Goal: Task Accomplishment & Management: Manage account settings

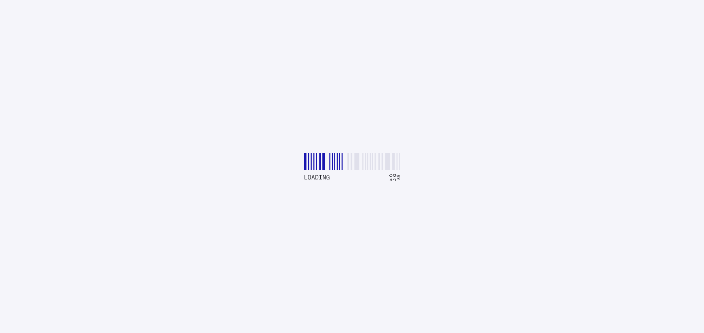
drag, startPoint x: 409, startPoint y: 180, endPoint x: 411, endPoint y: 188, distance: 7.4
click at [411, 188] on button "Book a Demo" at bounding box center [420, 178] width 57 height 22
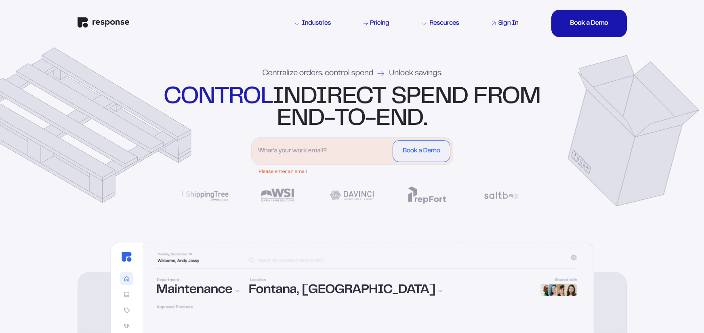
click at [504, 22] on div "Sign In" at bounding box center [508, 23] width 20 height 6
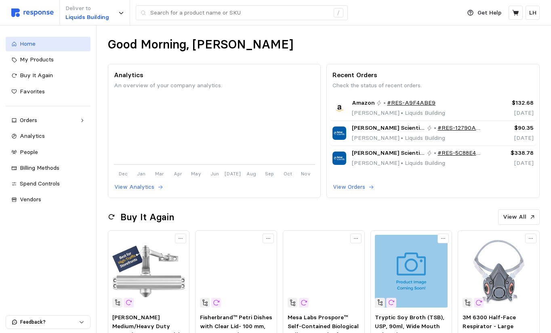
click at [34, 49] on link "Home" at bounding box center [48, 44] width 85 height 15
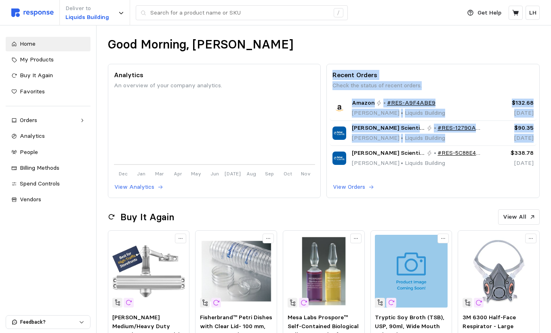
click at [284, 214] on div "Good Morning, Lance Analytics An overview of your company analytics. Dec Jan Ma…" at bounding box center [323, 329] width 454 height 608
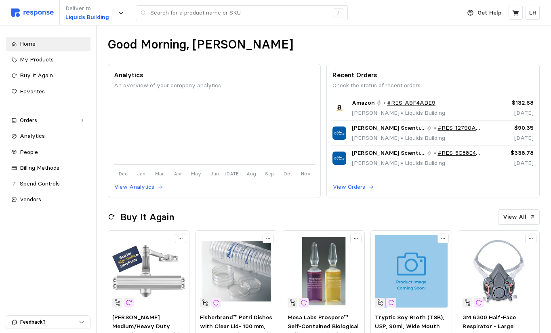
click at [47, 240] on div "Home My Products Buy It Again Favorites Orders Needs Review Processing Complete…" at bounding box center [48, 178] width 96 height 307
click at [35, 182] on span "Spend Controls" at bounding box center [40, 183] width 40 height 7
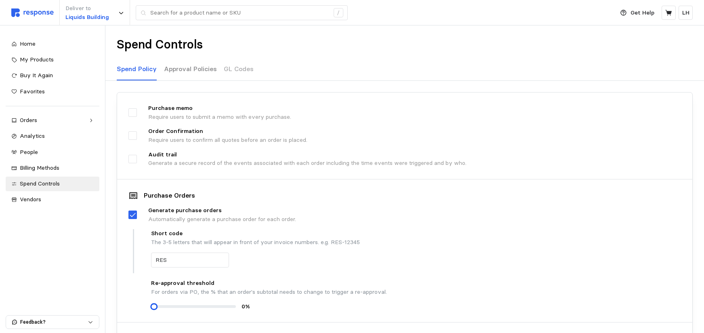
click at [180, 69] on p "Approval Policies" at bounding box center [190, 69] width 53 height 10
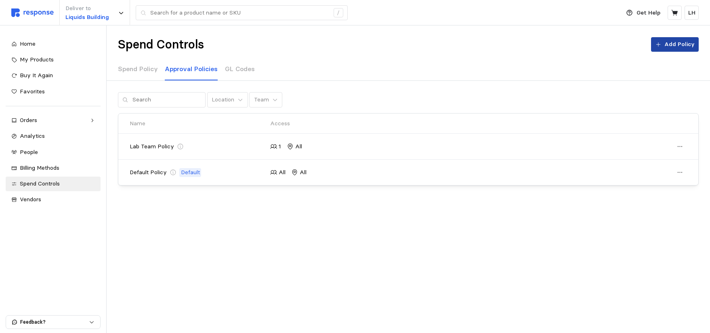
click at [671, 44] on p "Add Policy" at bounding box center [679, 44] width 30 height 9
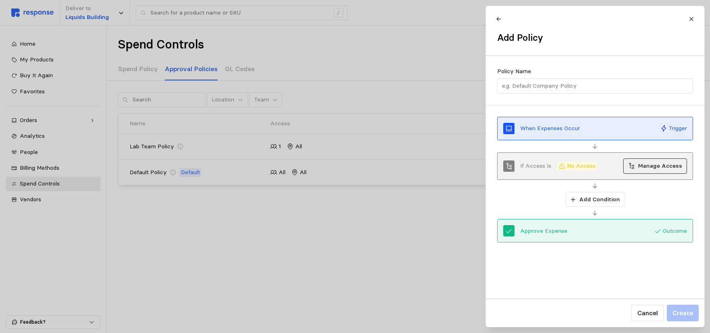
click at [638, 167] on button "Manage Access" at bounding box center [655, 165] width 64 height 15
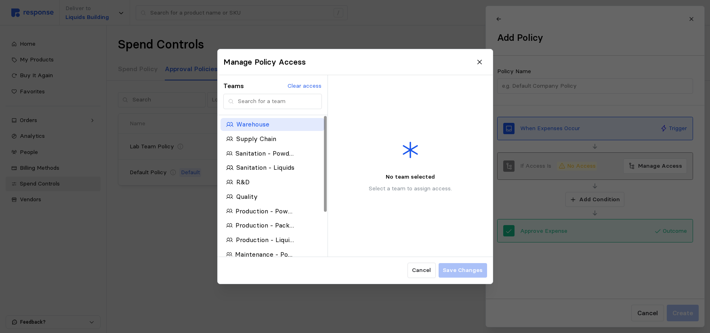
click at [251, 125] on p "Warehouse" at bounding box center [252, 124] width 33 height 10
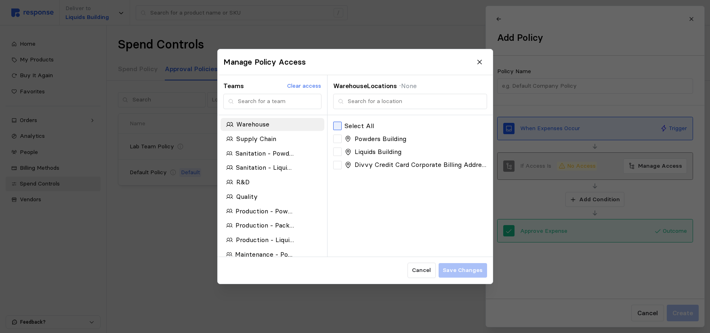
click at [338, 125] on div at bounding box center [337, 125] width 8 height 8
drag, startPoint x: 430, startPoint y: 269, endPoint x: 431, endPoint y: 263, distance: 6.1
click at [430, 269] on p "Cancel" at bounding box center [421, 270] width 19 height 9
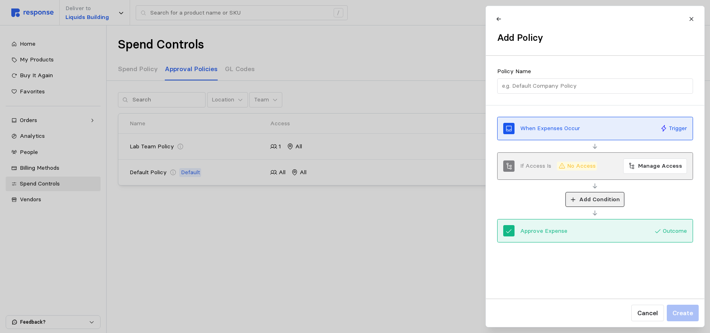
click at [574, 199] on icon at bounding box center [572, 199] width 4 height 4
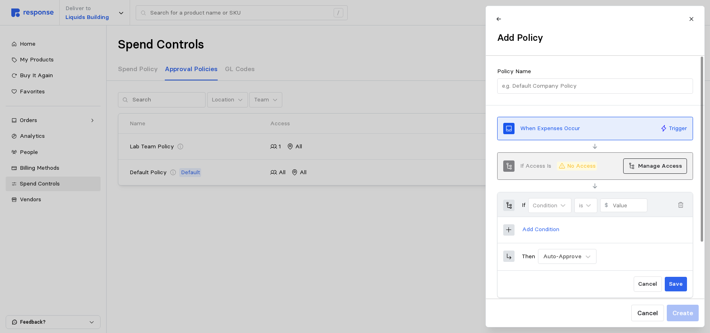
click at [644, 166] on p "Manage Access" at bounding box center [660, 165] width 44 height 9
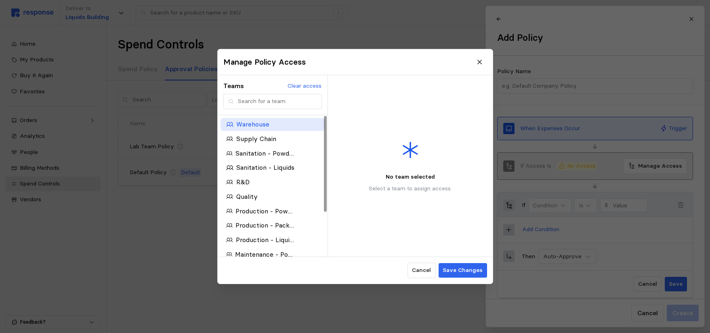
click at [253, 123] on p "Warehouse" at bounding box center [252, 124] width 33 height 10
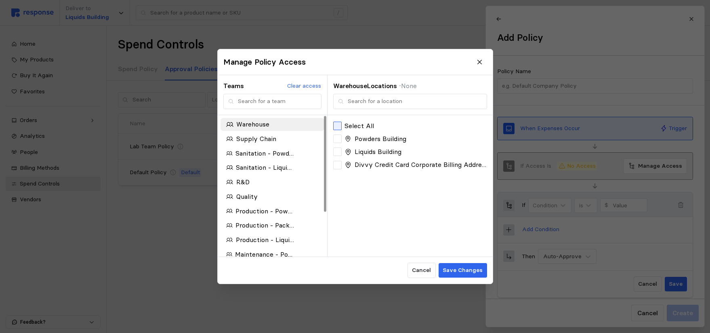
click at [338, 125] on div at bounding box center [337, 125] width 8 height 8
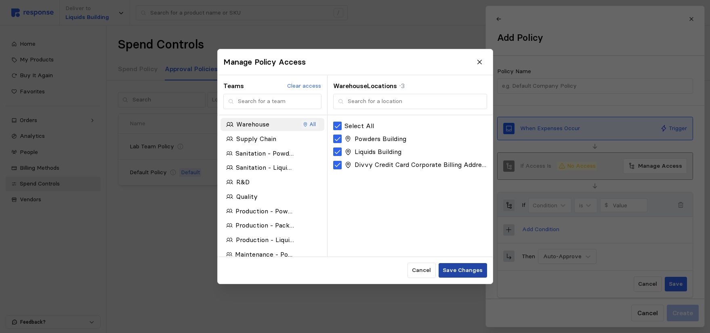
click at [454, 269] on p "Save Changes" at bounding box center [462, 270] width 40 height 9
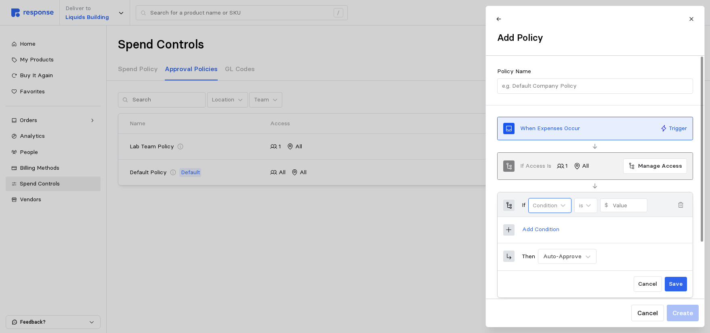
click at [559, 205] on div "Condition" at bounding box center [550, 205] width 44 height 15
click at [555, 243] on div "Amount" at bounding box center [562, 242] width 61 height 15
type input "0"
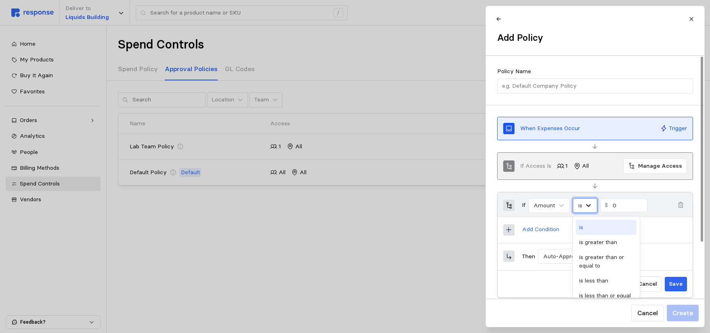
click at [589, 204] on icon at bounding box center [588, 205] width 8 height 8
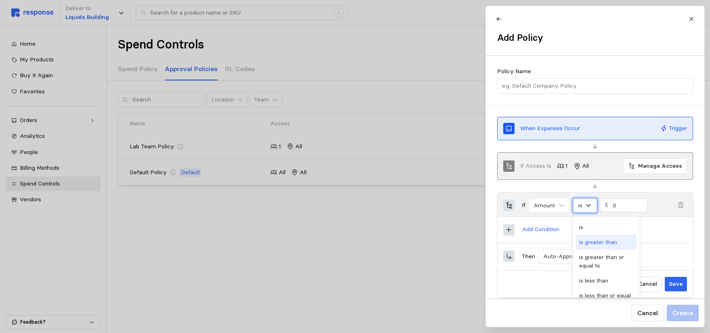
click at [598, 245] on div "is greater than" at bounding box center [606, 242] width 61 height 15
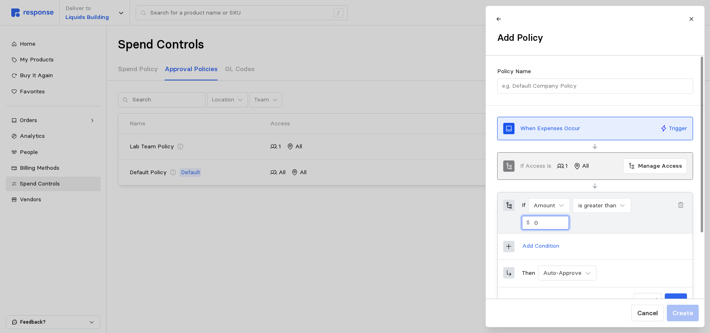
click at [540, 220] on input "0" at bounding box center [549, 222] width 30 height 13
type input "1000"
click at [507, 245] on icon at bounding box center [508, 246] width 7 height 7
click at [526, 245] on p "Add Condition" at bounding box center [540, 245] width 37 height 9
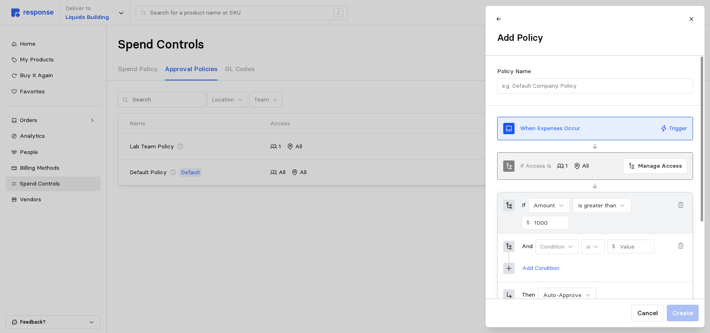
click at [678, 246] on icon "button" at bounding box center [680, 245] width 7 height 7
click at [589, 271] on icon at bounding box center [587, 273] width 8 height 8
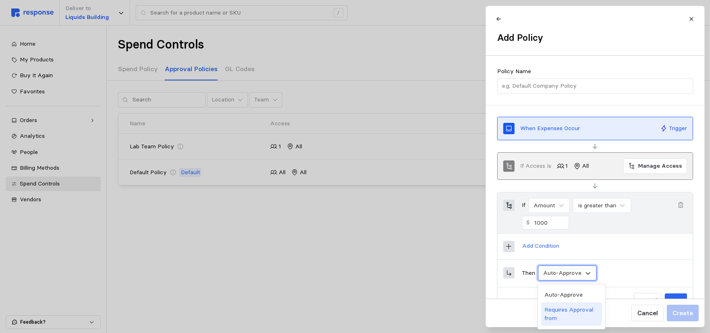
click at [570, 310] on div "Requires Approval from" at bounding box center [571, 313] width 61 height 23
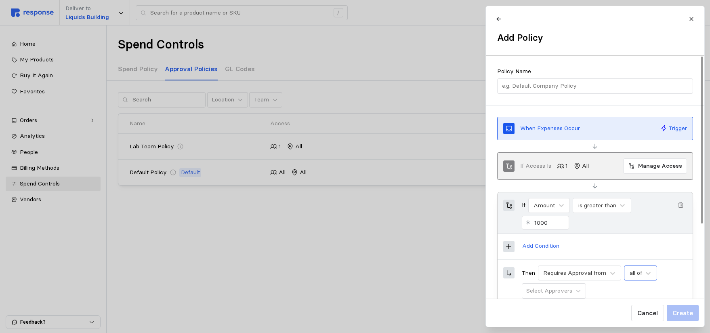
click at [641, 271] on div "all of" at bounding box center [635, 272] width 14 height 8
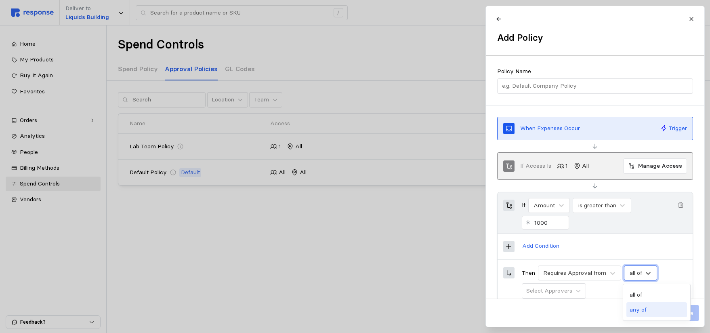
click at [652, 310] on div "any of" at bounding box center [656, 309] width 61 height 15
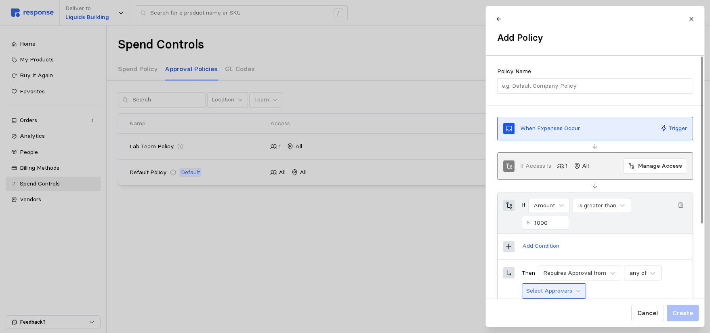
click at [571, 291] on button "Select Approvers" at bounding box center [553, 290] width 64 height 15
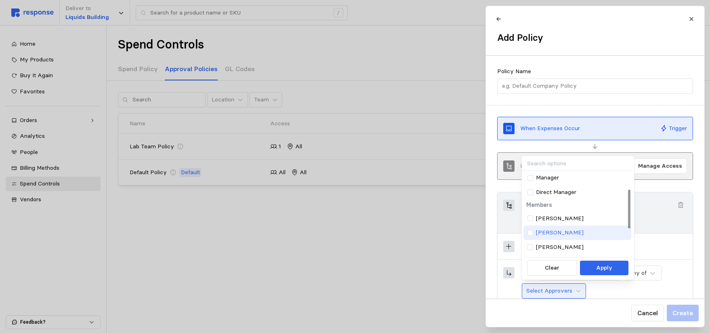
scroll to position [40, 0]
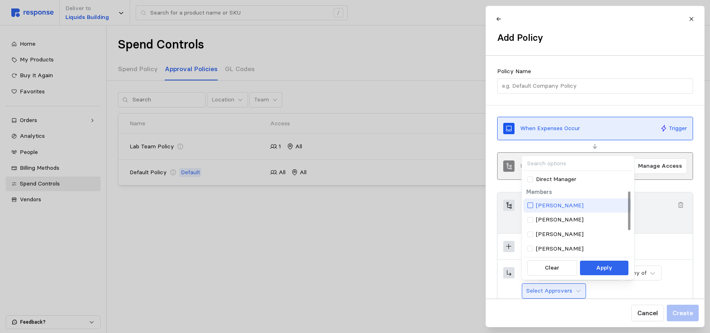
click at [530, 204] on div at bounding box center [530, 205] width 6 height 6
click at [605, 270] on p "Apply" at bounding box center [604, 267] width 16 height 9
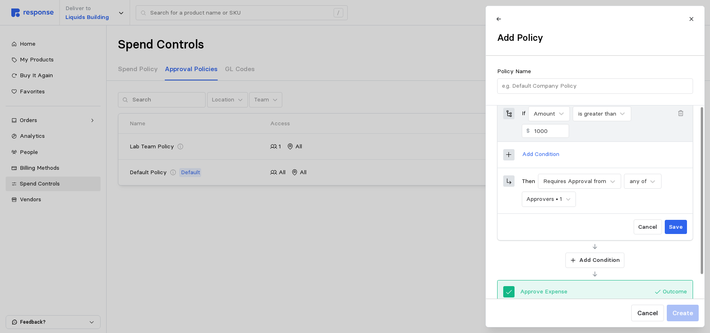
scroll to position [108, 0]
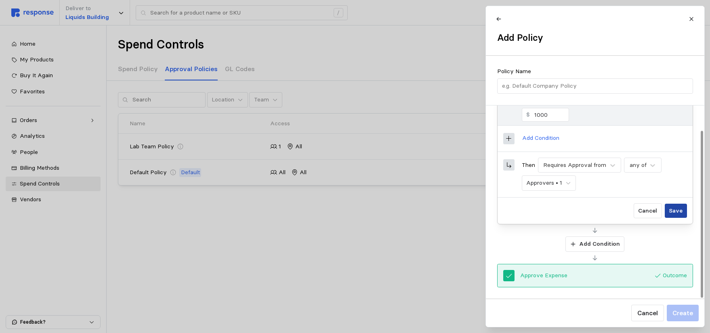
click at [678, 212] on p "Save" at bounding box center [675, 210] width 14 height 9
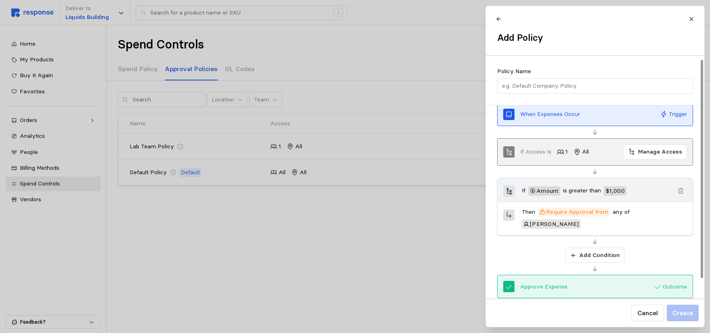
scroll to position [25, 0]
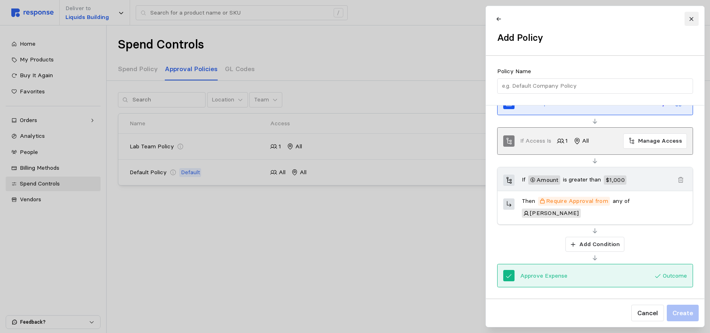
click at [691, 15] on button at bounding box center [691, 19] width 14 height 14
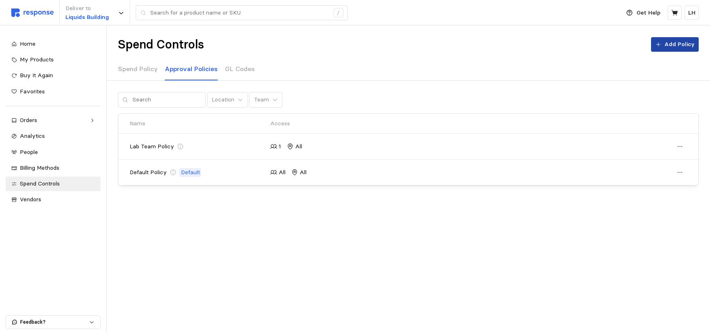
click at [678, 48] on p "Add Policy" at bounding box center [679, 44] width 30 height 9
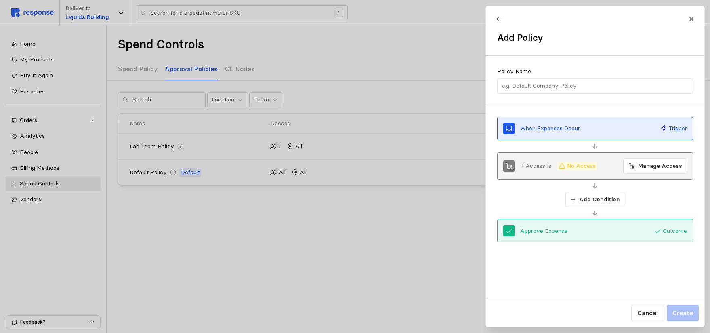
click at [568, 168] on p "No Access" at bounding box center [580, 165] width 29 height 9
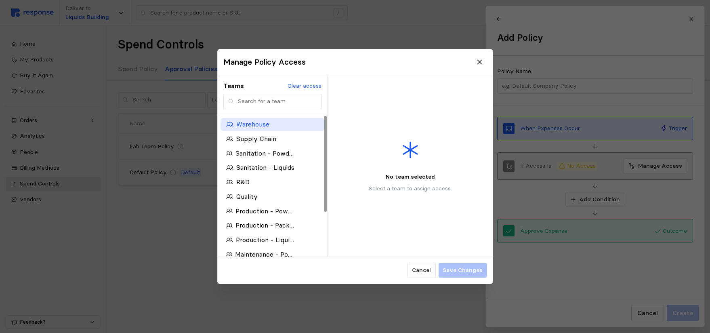
click at [247, 126] on p "Warehouse" at bounding box center [252, 124] width 33 height 10
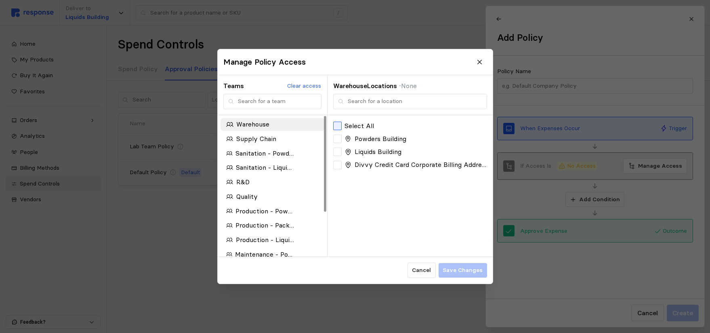
click at [339, 124] on div at bounding box center [337, 125] width 8 height 8
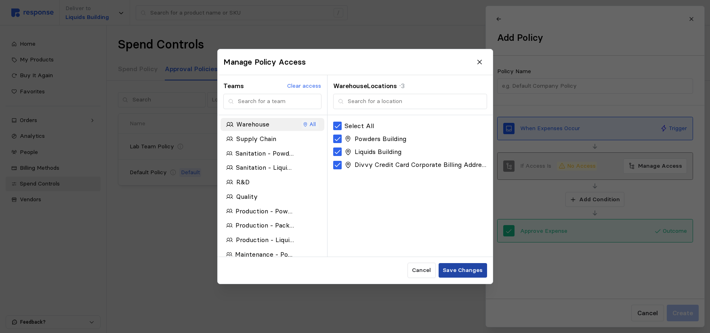
click at [463, 270] on p "Save Changes" at bounding box center [462, 270] width 40 height 9
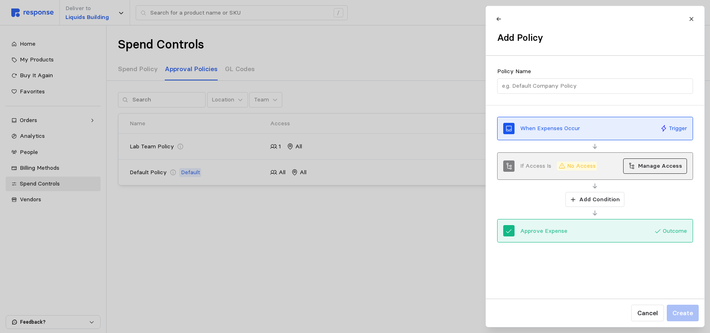
click at [649, 162] on p "Manage Access" at bounding box center [660, 165] width 44 height 9
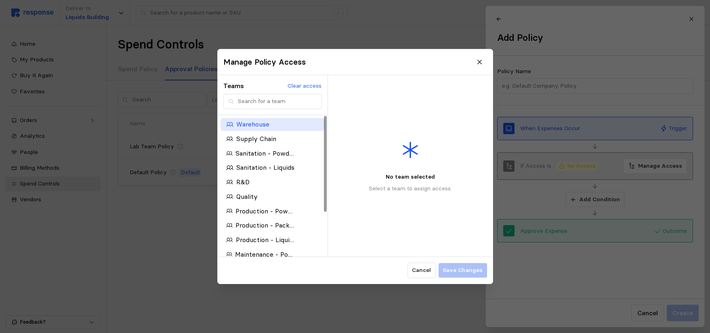
click at [237, 126] on p "Warehouse" at bounding box center [252, 124] width 33 height 10
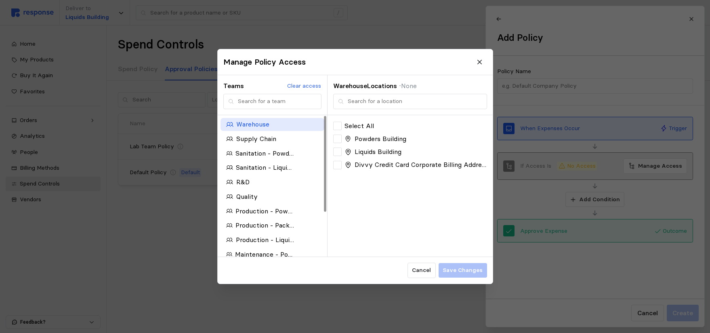
click at [253, 124] on p "Warehouse" at bounding box center [252, 124] width 33 height 10
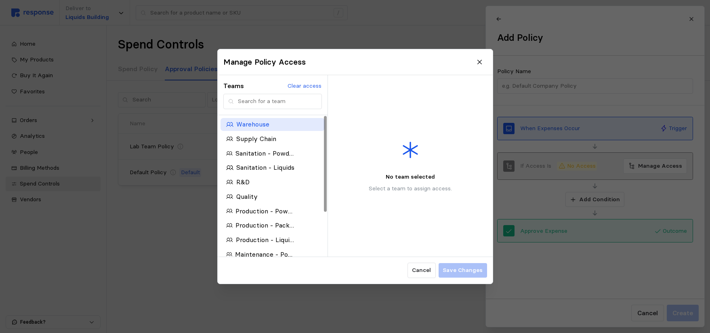
click at [253, 124] on p "Warehouse" at bounding box center [252, 124] width 33 height 10
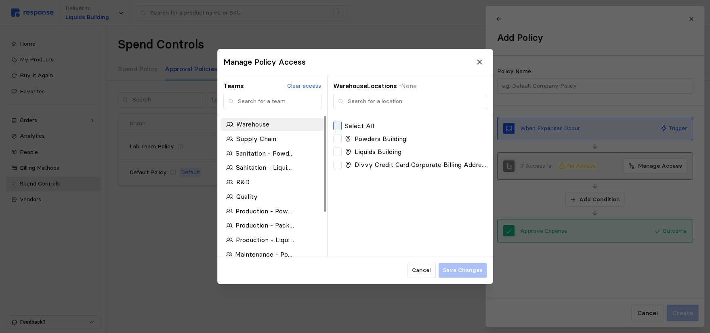
click at [335, 123] on div at bounding box center [337, 125] width 8 height 8
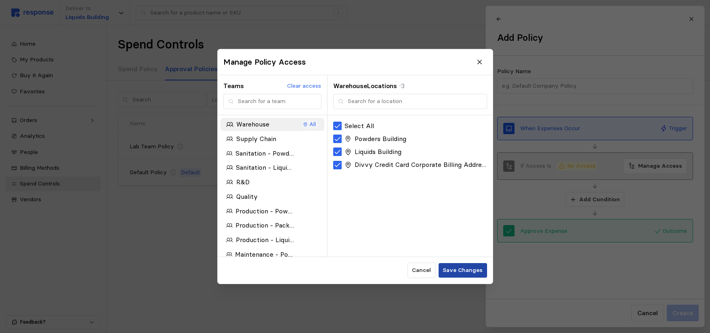
click at [450, 274] on p "Save Changes" at bounding box center [462, 270] width 40 height 9
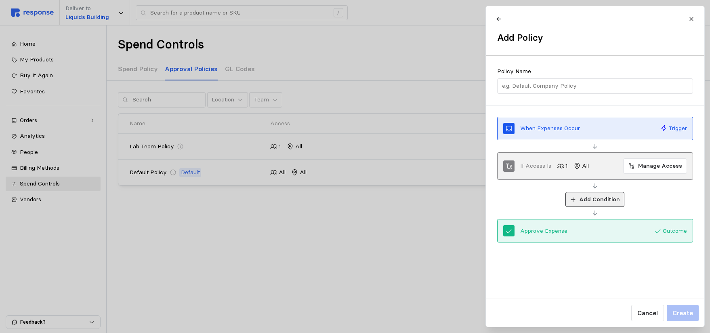
click at [577, 201] on button "Add Condition" at bounding box center [594, 199] width 59 height 15
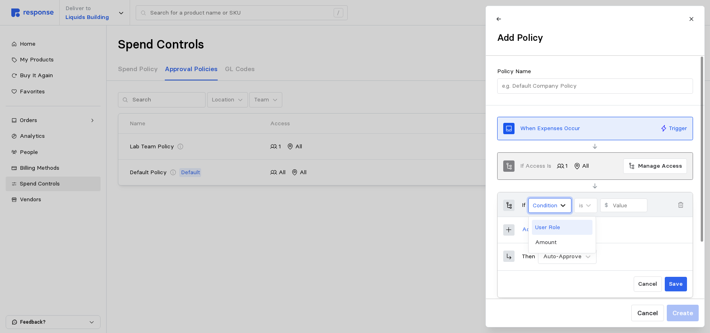
click at [564, 205] on icon at bounding box center [562, 205] width 5 height 3
drag, startPoint x: 556, startPoint y: 241, endPoint x: 569, endPoint y: 238, distance: 13.3
click at [556, 242] on div "Amount" at bounding box center [562, 242] width 61 height 15
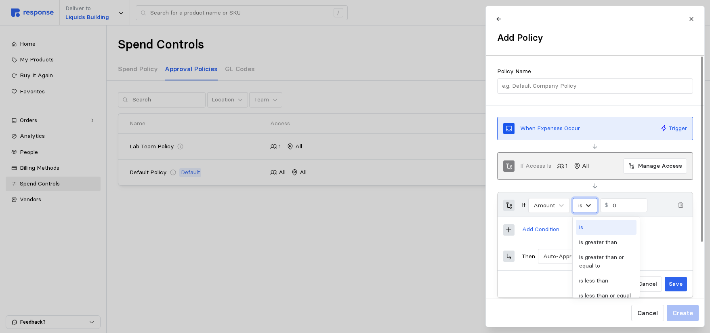
click at [589, 206] on icon at bounding box center [588, 205] width 8 height 8
click at [600, 244] on div "is greater than" at bounding box center [606, 242] width 61 height 15
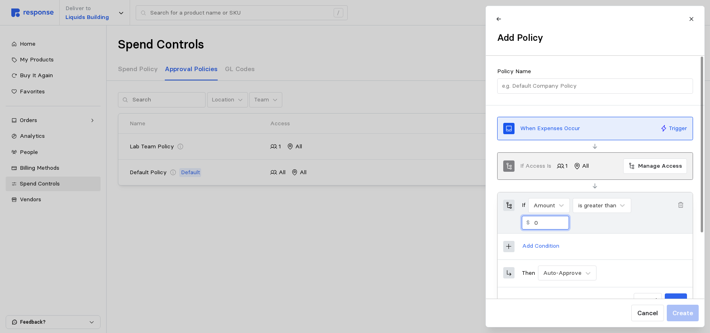
click at [534, 222] on input "0" at bounding box center [549, 222] width 30 height 13
type input "1000"
click at [579, 272] on div "Auto-Approve" at bounding box center [562, 272] width 38 height 8
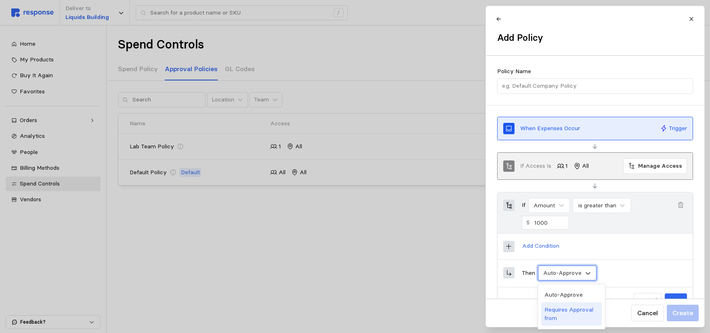
click at [578, 311] on div "Requires Approval from" at bounding box center [571, 313] width 61 height 23
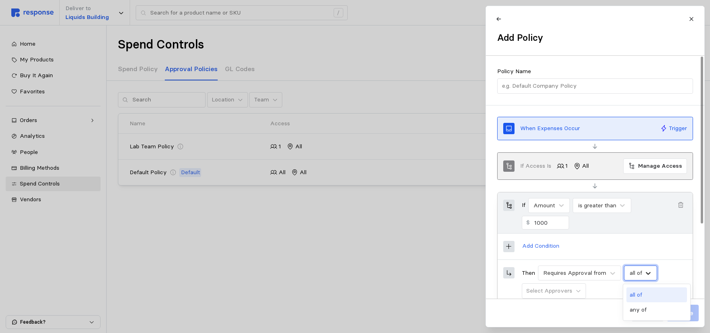
click at [646, 270] on icon at bounding box center [648, 273] width 8 height 8
click at [651, 310] on div "any of" at bounding box center [656, 309] width 61 height 15
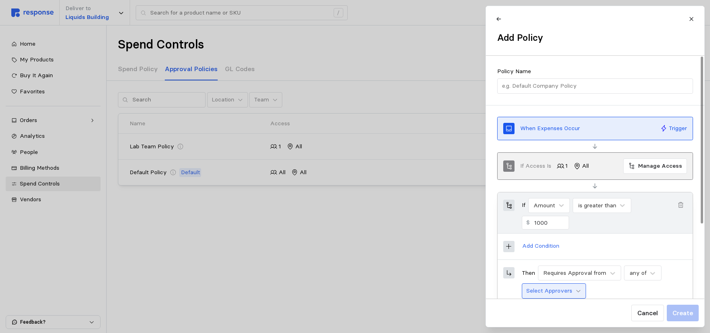
click at [575, 292] on icon at bounding box center [578, 291] width 6 height 6
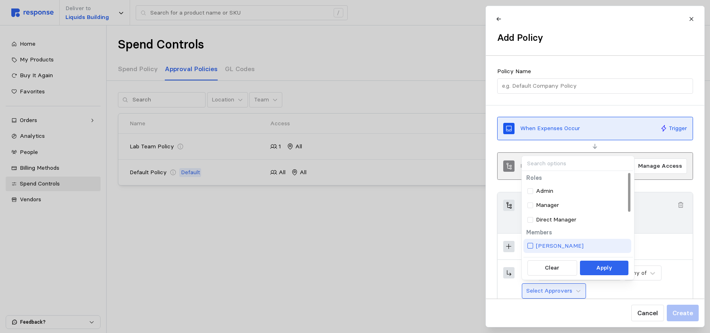
click at [532, 245] on div at bounding box center [530, 246] width 6 height 6
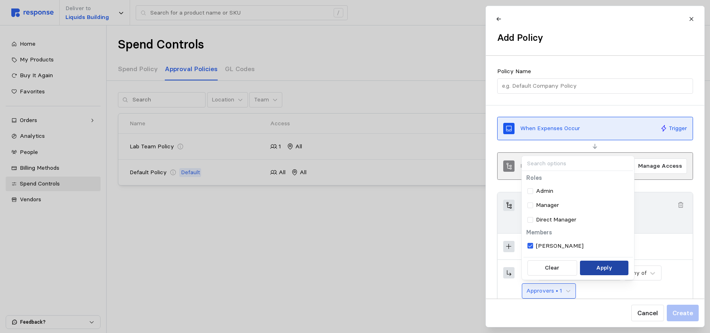
click at [612, 268] on button "Apply" at bounding box center [604, 267] width 49 height 15
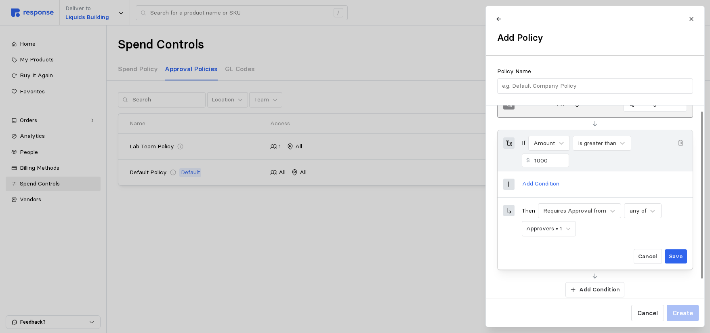
scroll to position [81, 0]
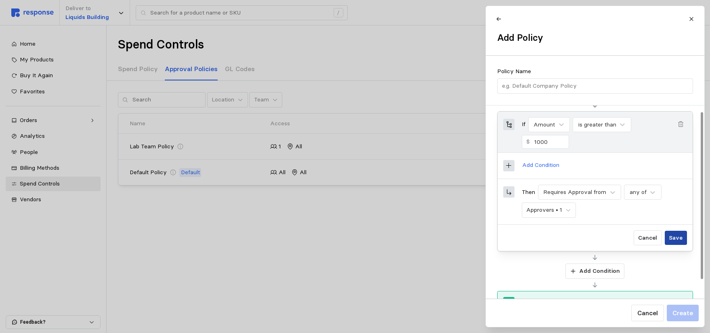
click at [678, 236] on p "Save" at bounding box center [675, 237] width 14 height 9
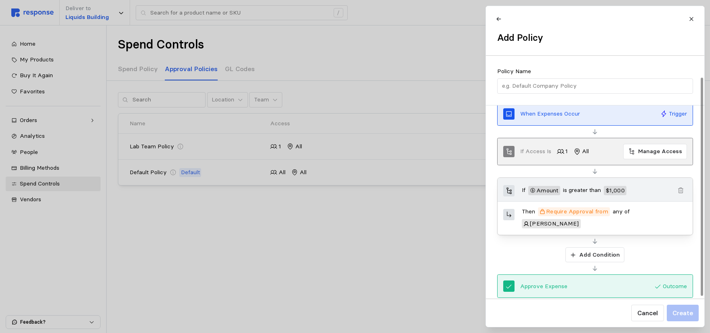
scroll to position [0, 0]
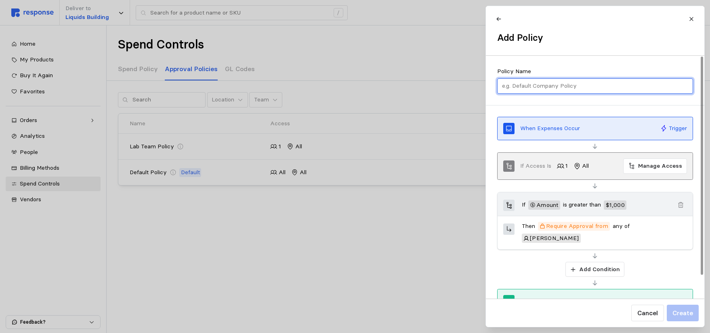
click at [529, 86] on input "text" at bounding box center [594, 86] width 186 height 15
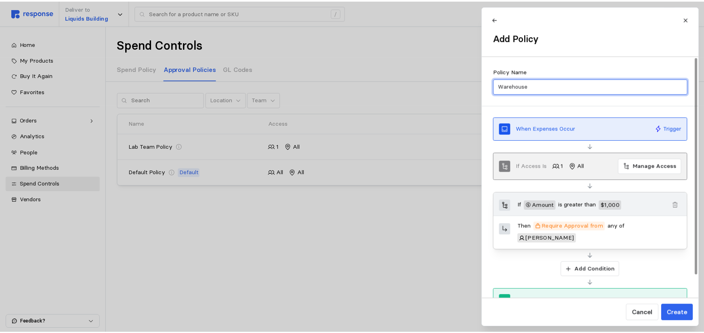
scroll to position [25, 0]
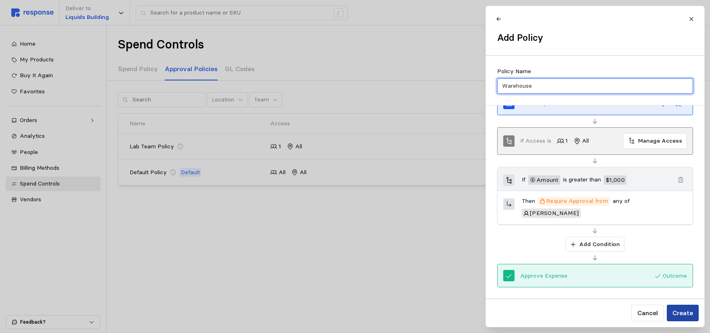
type input "Warehouse"
click at [676, 312] on p "Create" at bounding box center [682, 313] width 21 height 10
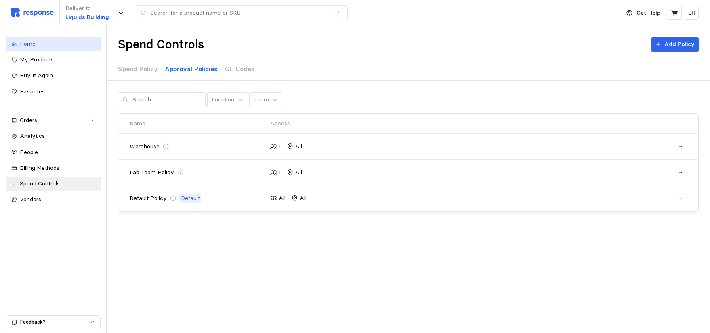
click at [32, 45] on span "Home" at bounding box center [28, 43] width 16 height 7
